Goal: Answer question/provide support: Share knowledge or assist other users

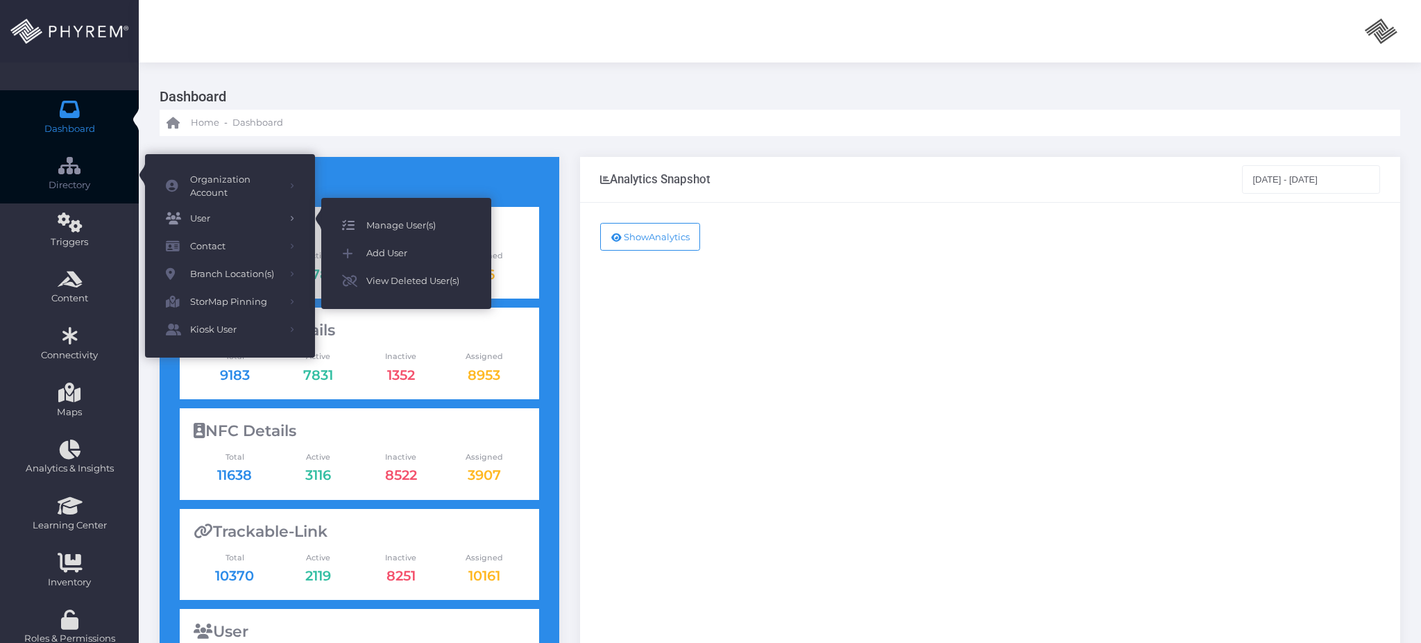
click at [364, 226] on icon at bounding box center [354, 226] width 24 height 18
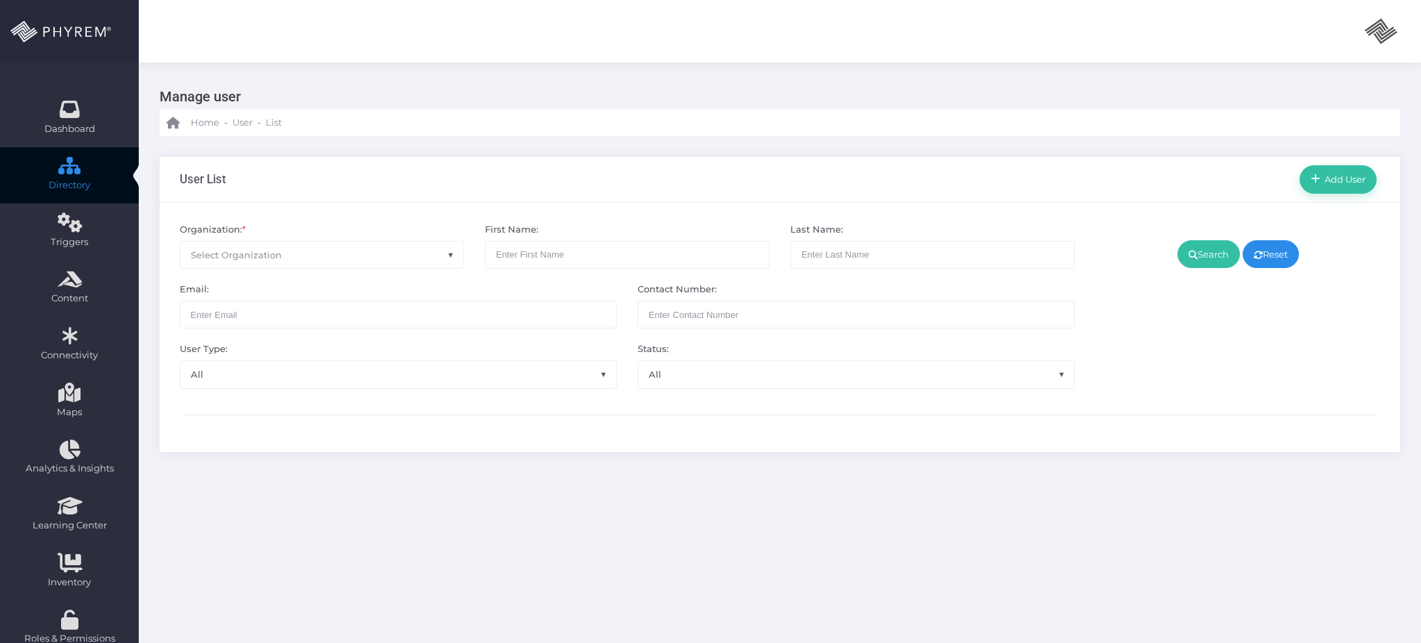
click at [379, 261] on span "Select Organization" at bounding box center [321, 255] width 283 height 26
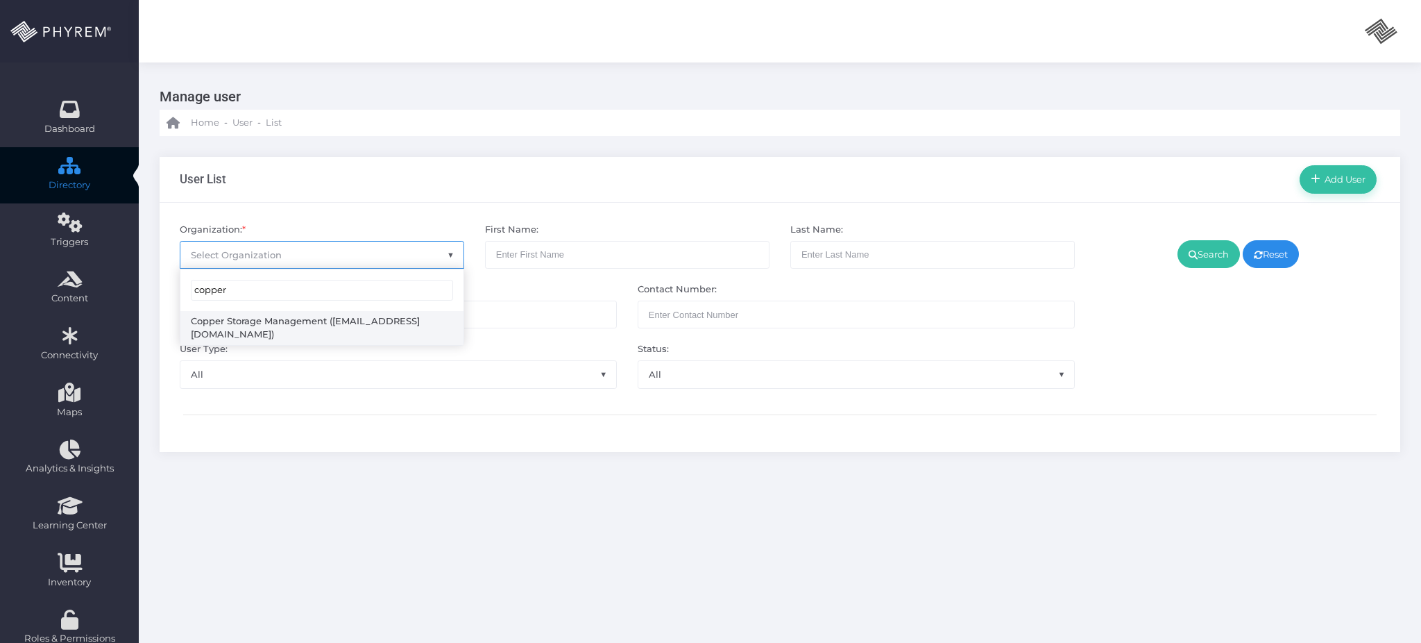
type input "copper"
select select "4785"
click at [1212, 260] on link "Search" at bounding box center [1209, 254] width 62 height 28
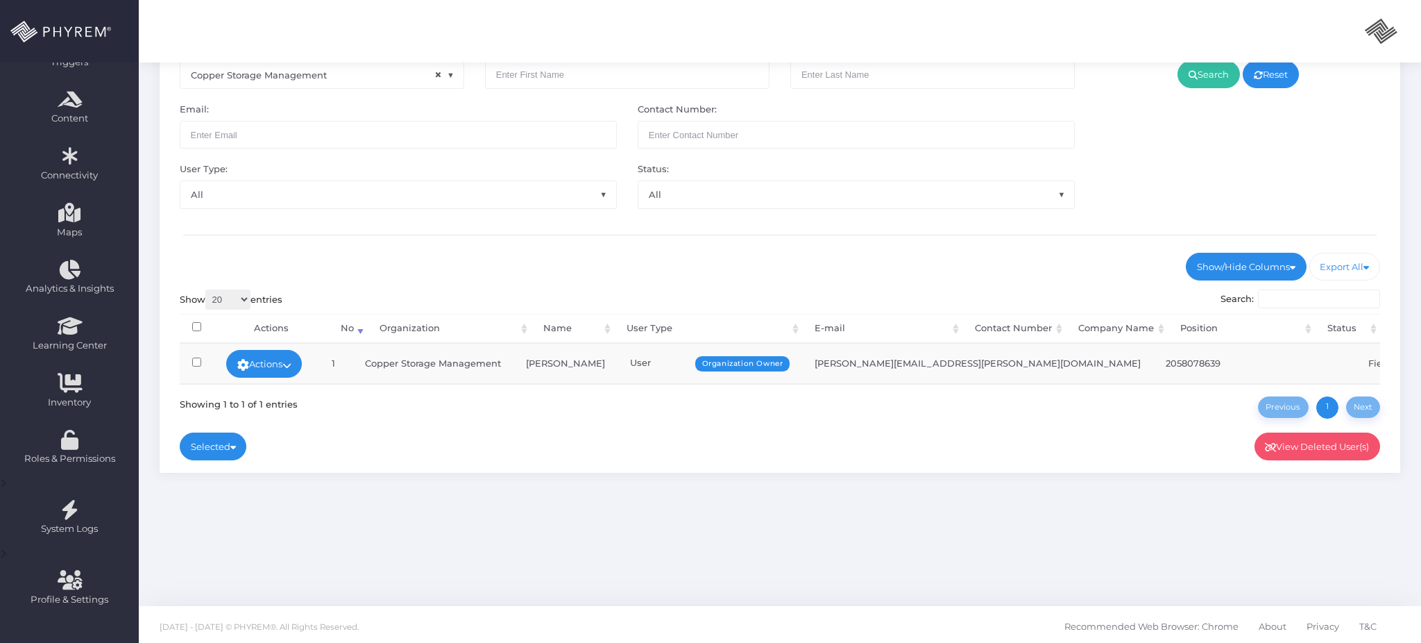
scroll to position [183, 0]
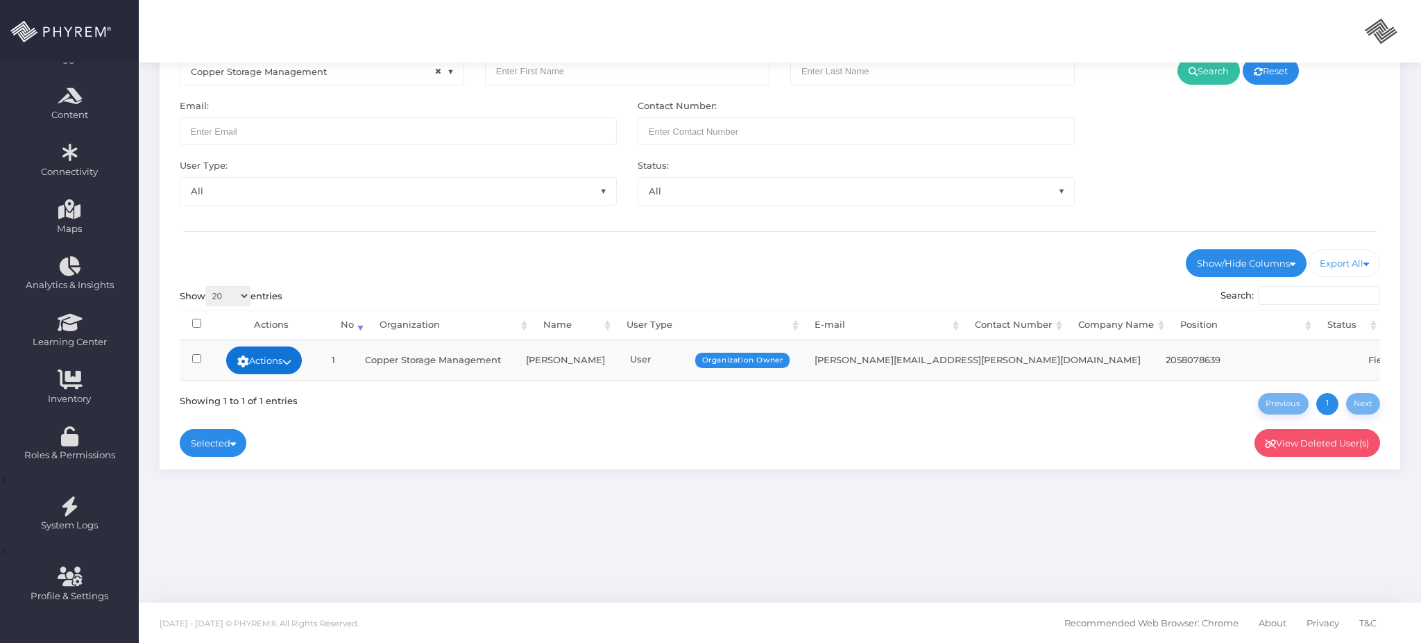
click at [265, 362] on link "Actions" at bounding box center [264, 360] width 76 height 28
click at [278, 459] on link "Sign In" at bounding box center [269, 464] width 90 height 26
